Goal: Navigation & Orientation: Find specific page/section

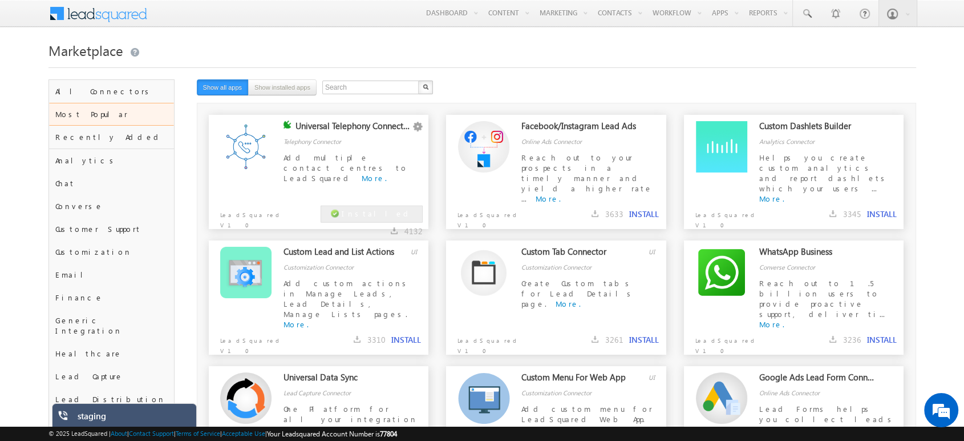
click at [139, 417] on div "staging" at bounding box center [133, 418] width 111 height 16
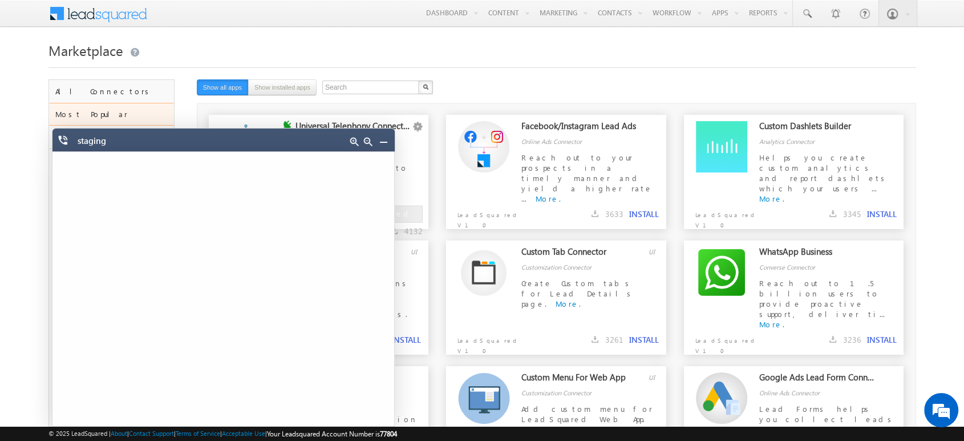
click at [383, 140] on link at bounding box center [383, 141] width 9 height 9
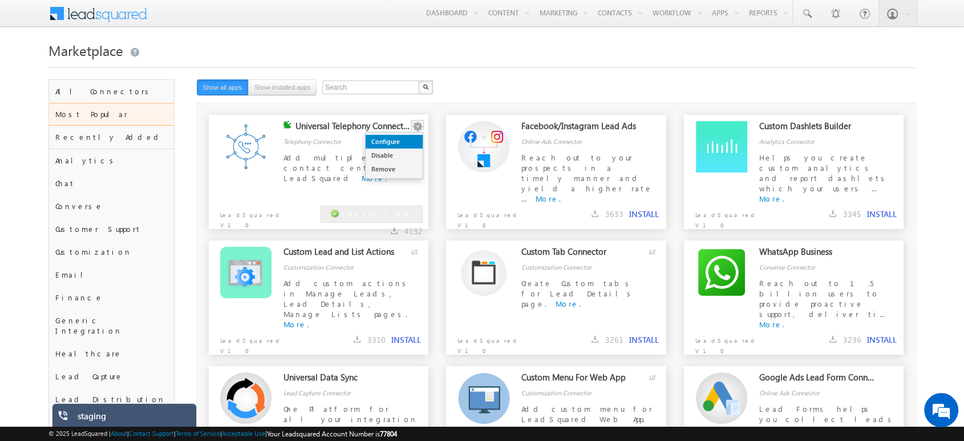
click at [402, 137] on link "Configure" at bounding box center [394, 142] width 57 height 14
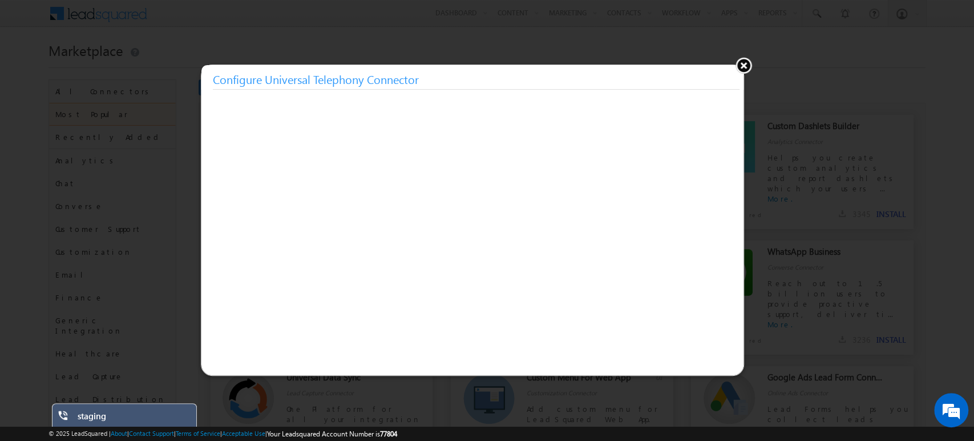
click at [742, 63] on button at bounding box center [743, 64] width 17 height 17
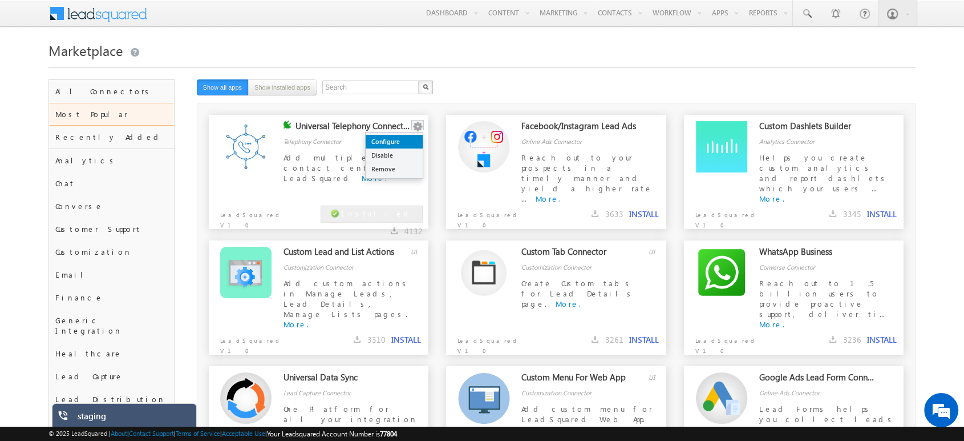
click at [399, 144] on link "Configure" at bounding box center [394, 142] width 57 height 14
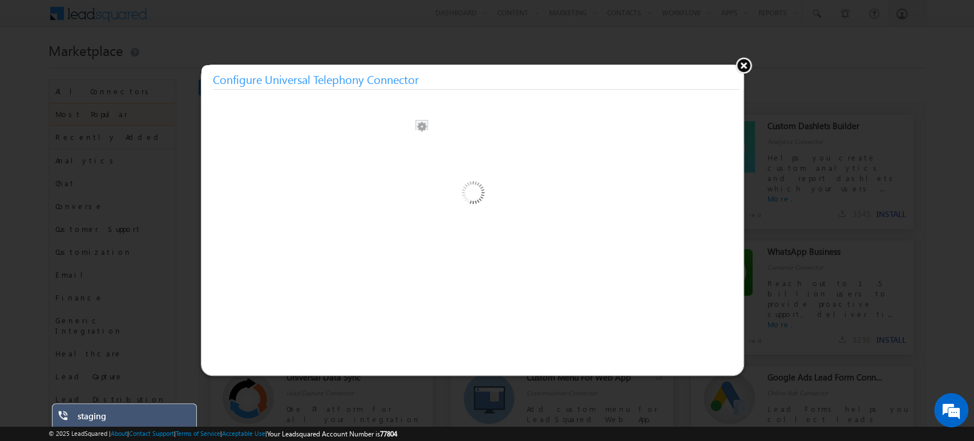
click at [399, 144] on div at bounding box center [472, 249] width 542 height 228
click at [743, 63] on button at bounding box center [743, 64] width 17 height 17
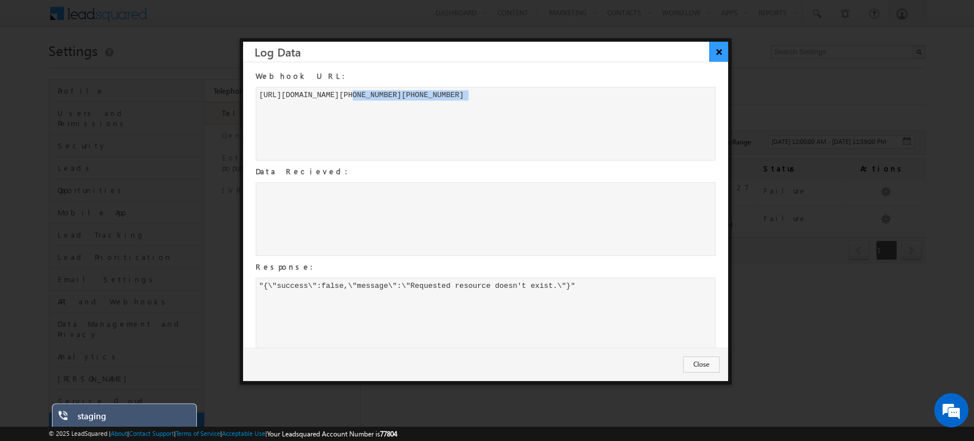
click at [726, 49] on button "×" at bounding box center [718, 52] width 19 height 20
